Goal: Information Seeking & Learning: Find contact information

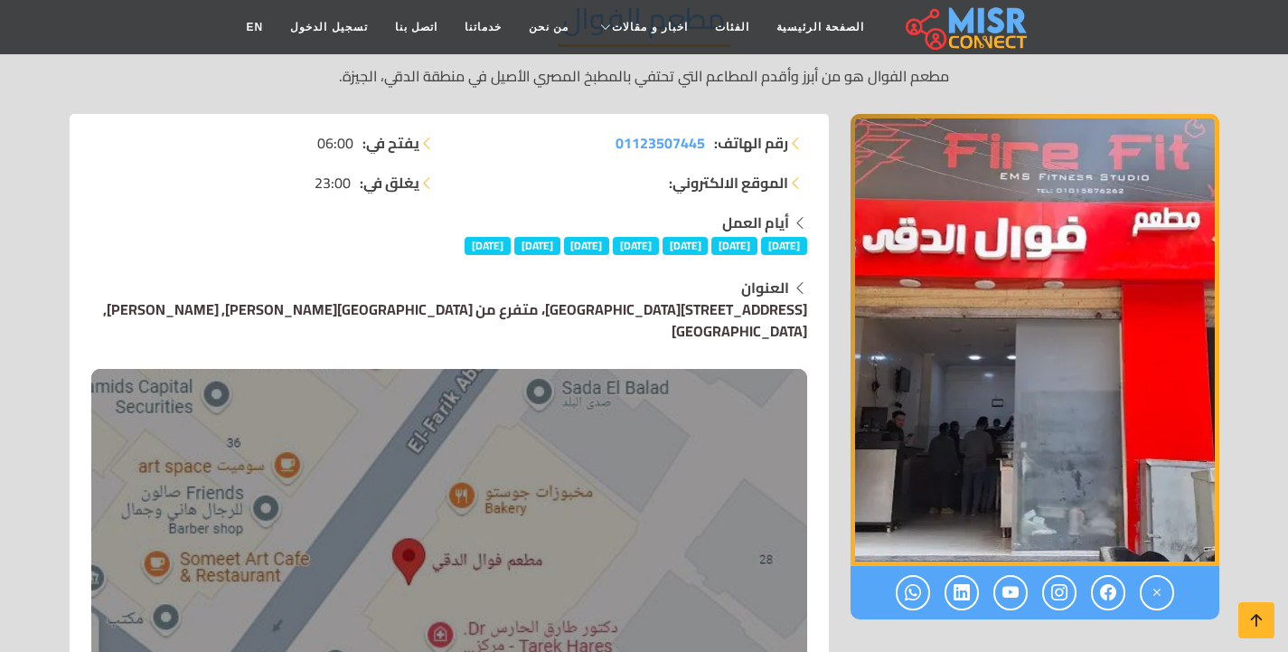
scroll to position [181, 0]
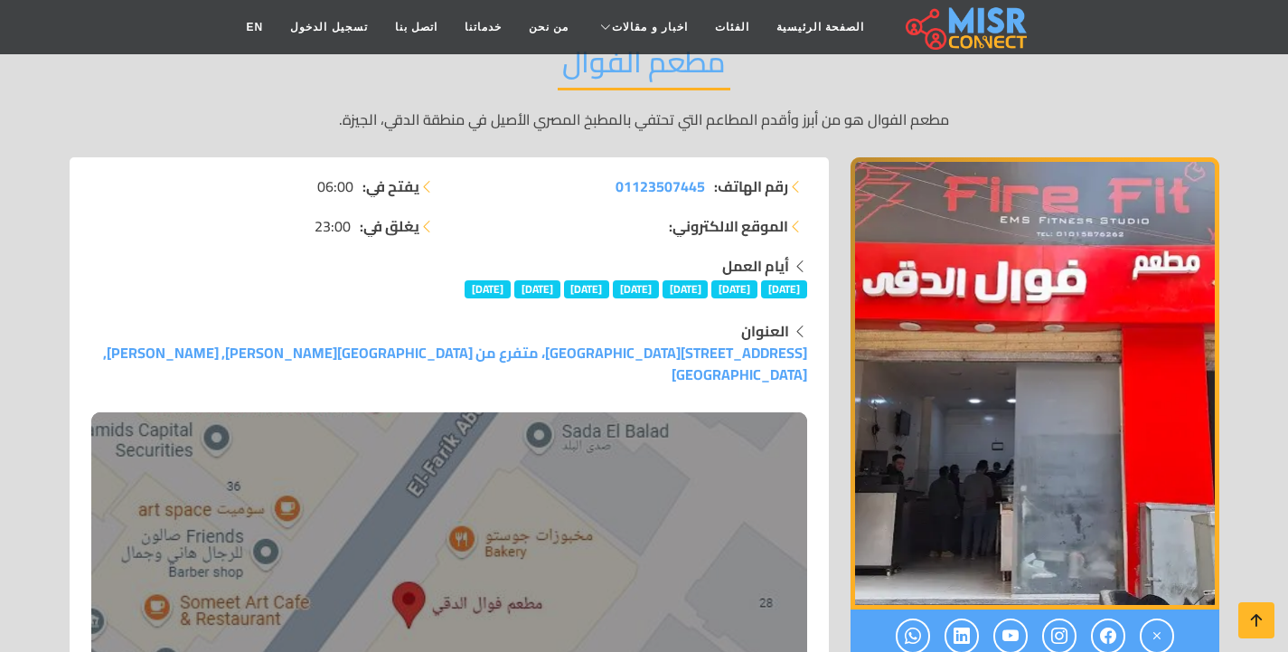
click at [371, 277] on div "أيام العمل [DATE] [DATE] [DATE] [DATE] [DATE] [DATE] [DATE]" at bounding box center [449, 276] width 716 height 43
click at [376, 278] on div "أيام العمل [DATE] [DATE] [DATE] [DATE] [DATE] [DATE] [DATE]" at bounding box center [449, 276] width 716 height 43
click at [692, 231] on strong "الموقع الالكتروني:" at bounding box center [728, 226] width 119 height 22
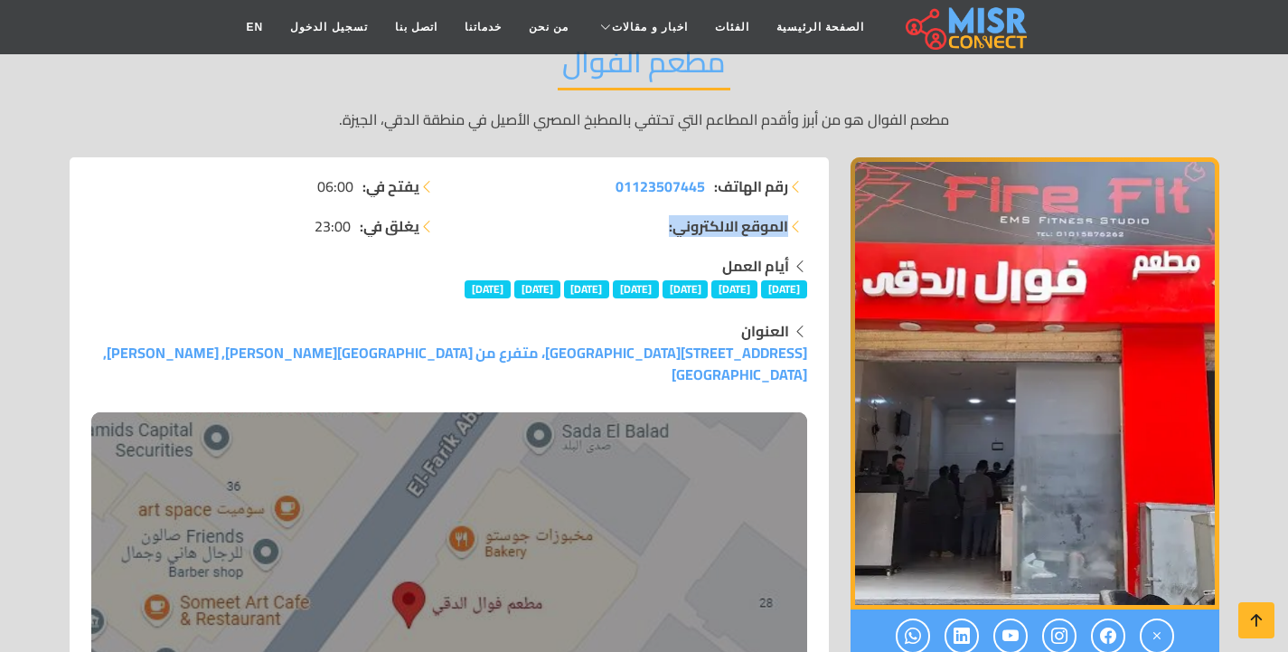
click at [731, 228] on strong "الموقع الالكتروني:" at bounding box center [728, 226] width 119 height 22
click at [701, 225] on strong "الموقع الالكتروني:" at bounding box center [728, 226] width 119 height 22
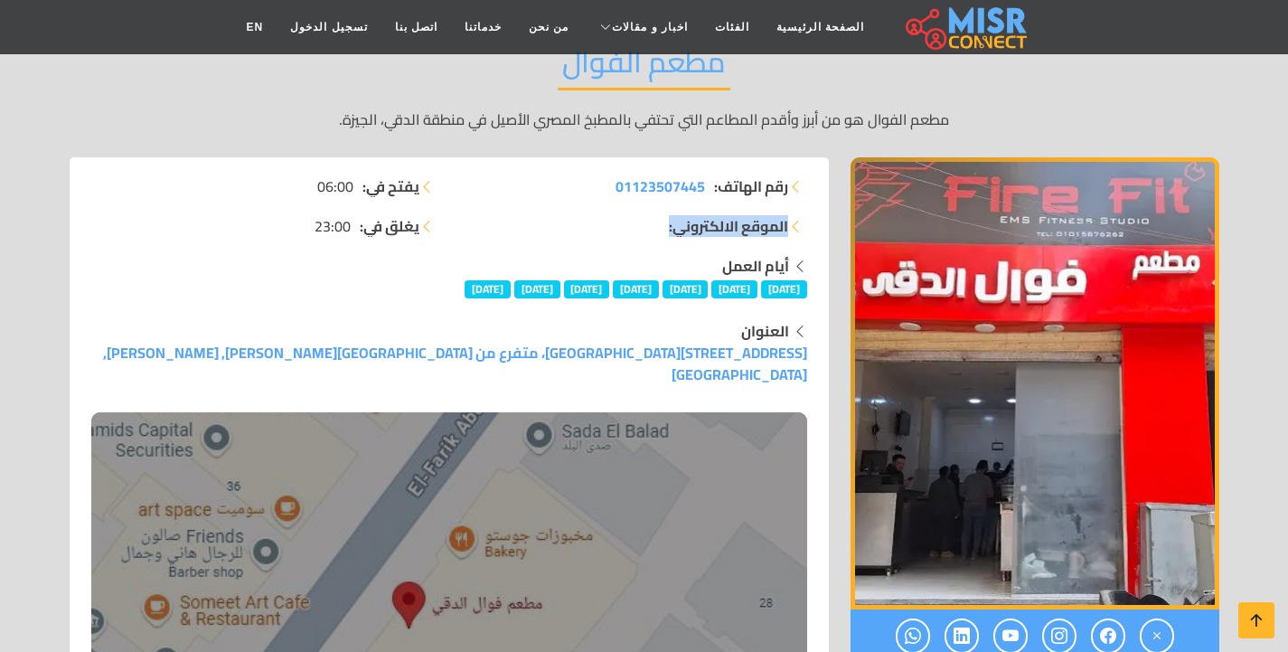
click at [701, 225] on strong "الموقع الالكتروني:" at bounding box center [728, 226] width 119 height 22
click at [711, 230] on strong "الموقع الالكتروني:" at bounding box center [728, 226] width 119 height 22
click at [712, 230] on strong "الموقع الالكتروني:" at bounding box center [728, 226] width 119 height 22
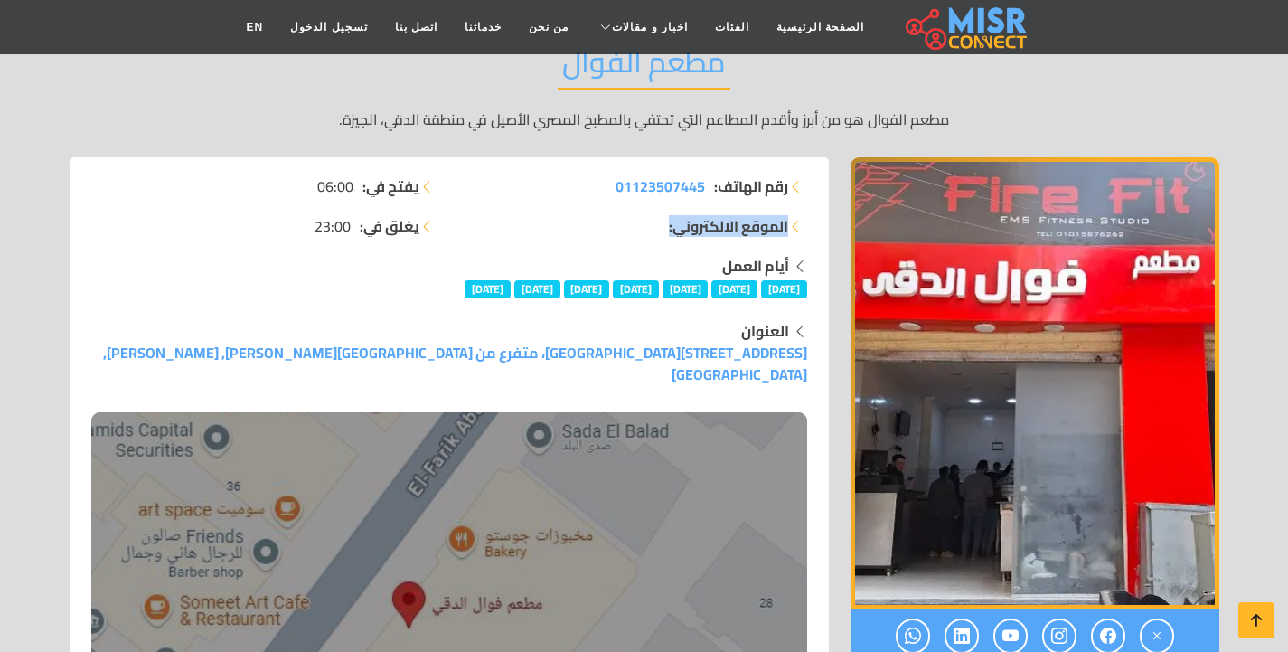
click at [712, 228] on strong "الموقع الالكتروني:" at bounding box center [728, 226] width 119 height 22
click at [740, 263] on strong "أيام العمل" at bounding box center [755, 265] width 67 height 27
click at [661, 247] on div "رقم الهاتف: 01123507445 الموقع الالكتروني:" at bounding box center [633, 215] width 369 height 80
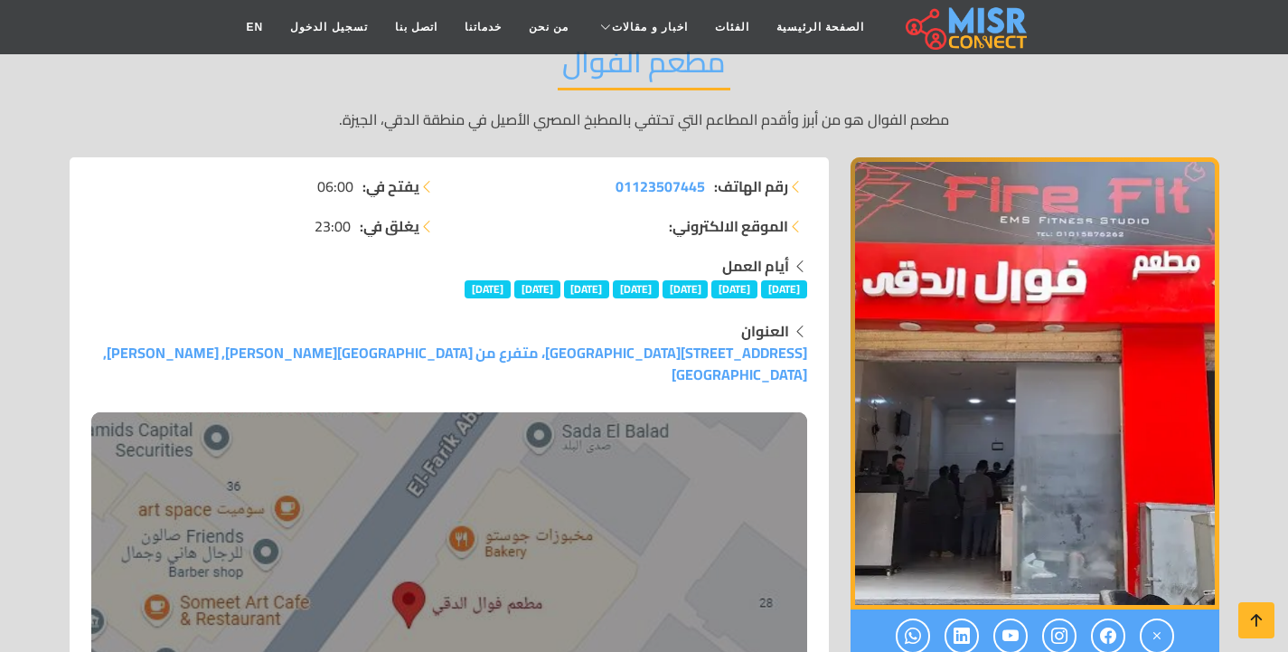
click at [661, 247] on div "رقم الهاتف: 01123507445 الموقع الالكتروني:" at bounding box center [633, 215] width 369 height 80
click at [741, 262] on strong "أيام العمل" at bounding box center [755, 265] width 67 height 27
click at [740, 262] on strong "أيام العمل" at bounding box center [755, 265] width 67 height 27
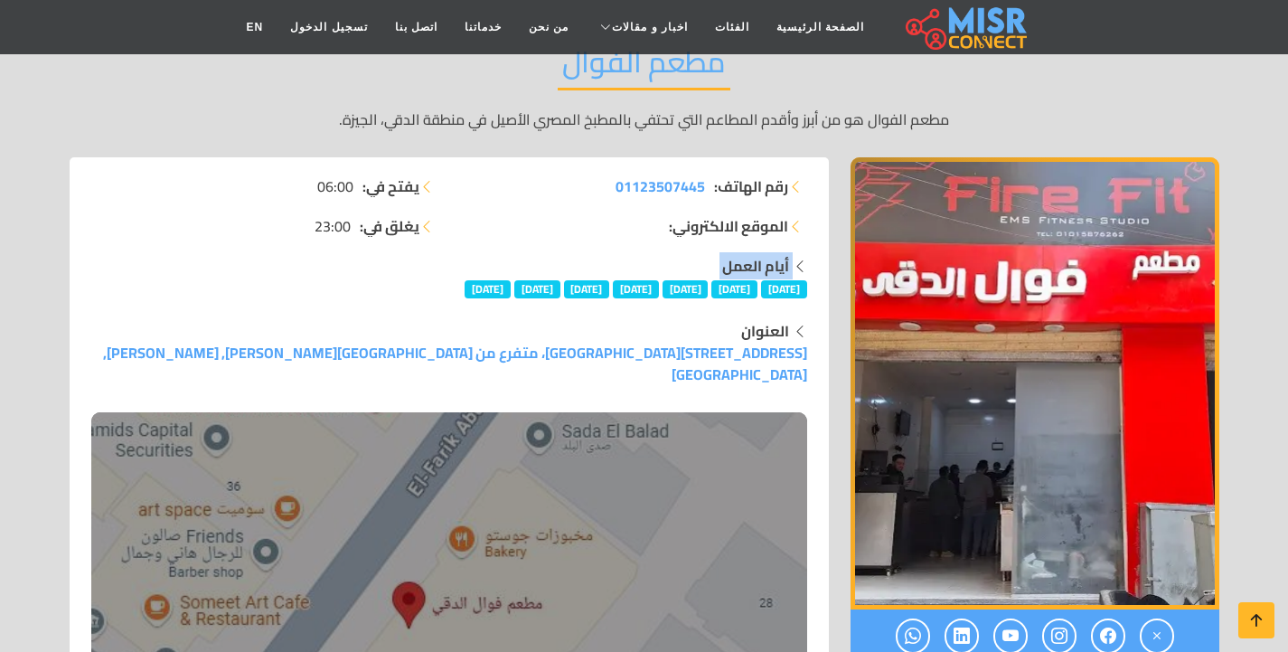
click at [740, 262] on strong "أيام العمل" at bounding box center [755, 265] width 67 height 27
click at [727, 257] on strong "أيام العمل" at bounding box center [755, 265] width 67 height 27
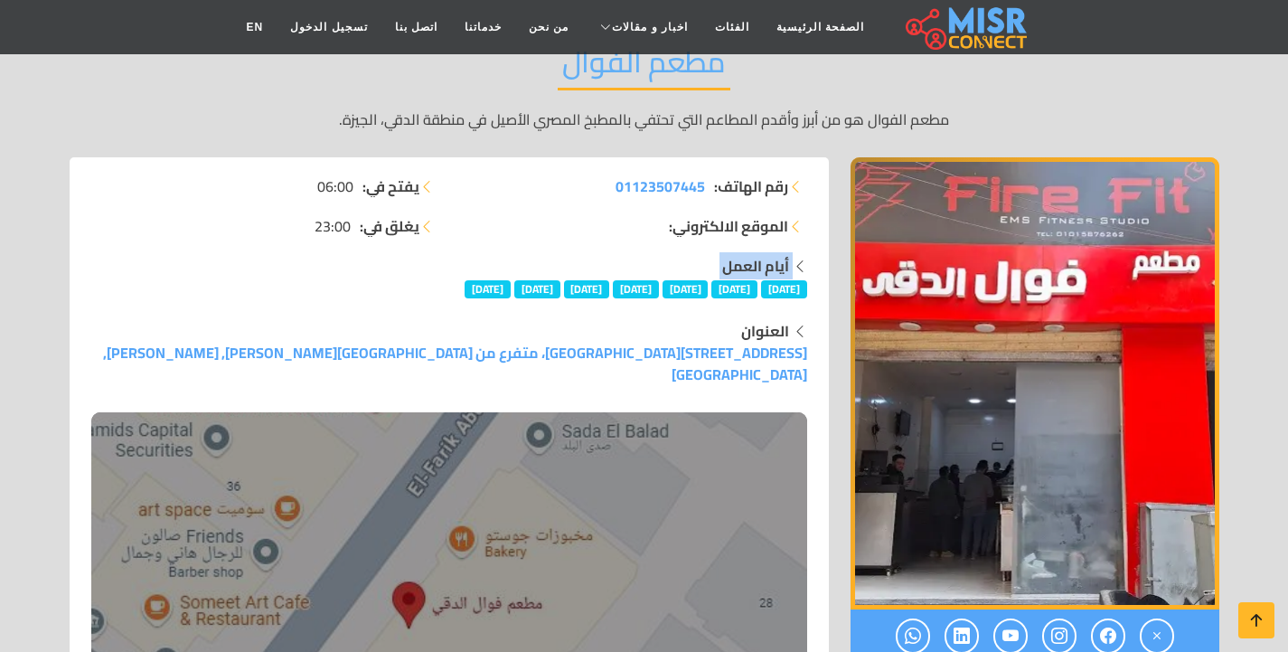
click at [755, 253] on strong "أيام العمل" at bounding box center [755, 265] width 67 height 27
